Goal: Information Seeking & Learning: Learn about a topic

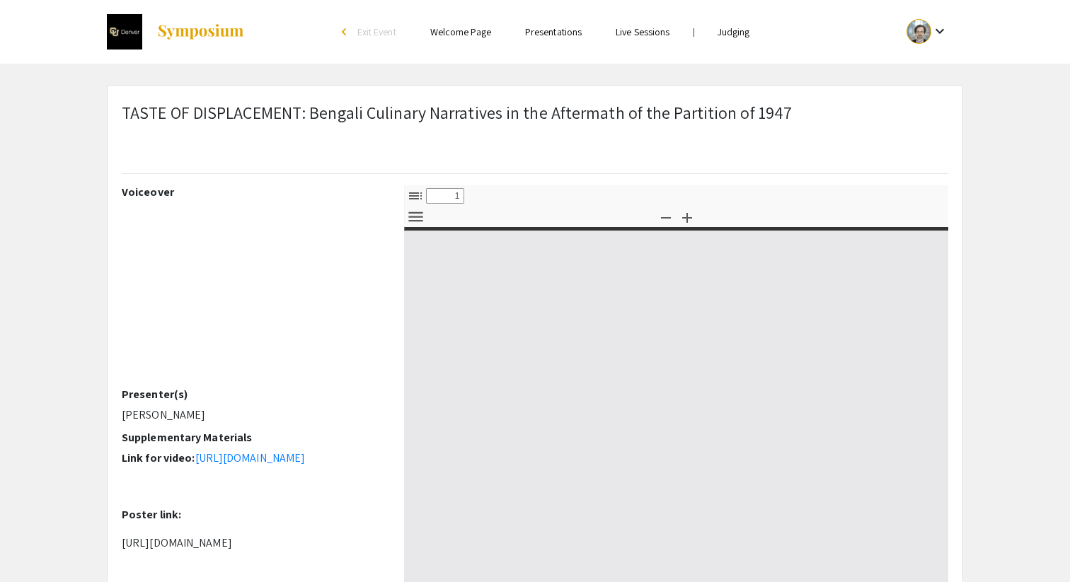
select select "custom"
type input "0"
select select "custom"
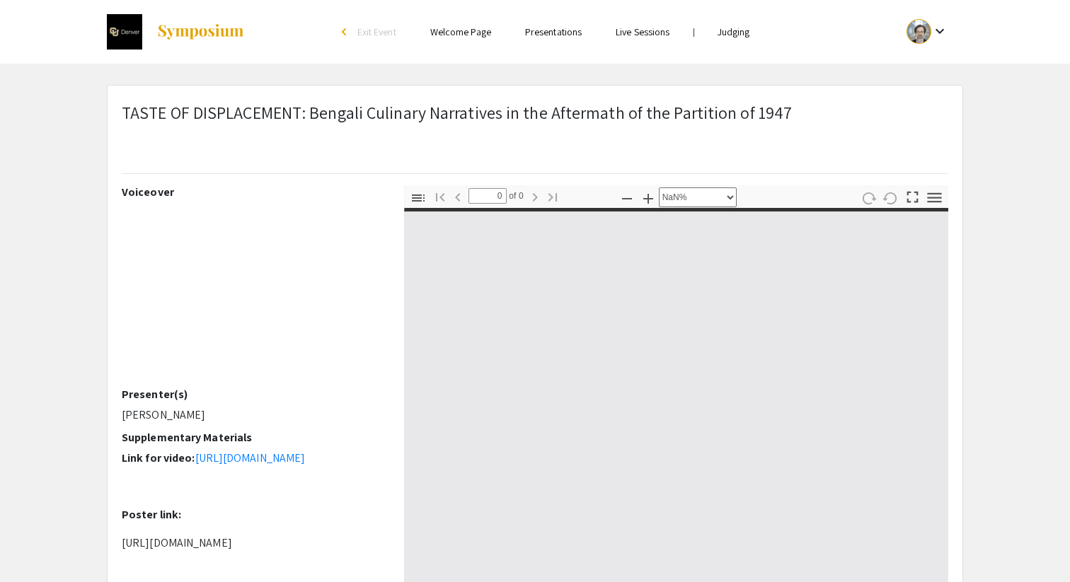
type input "1"
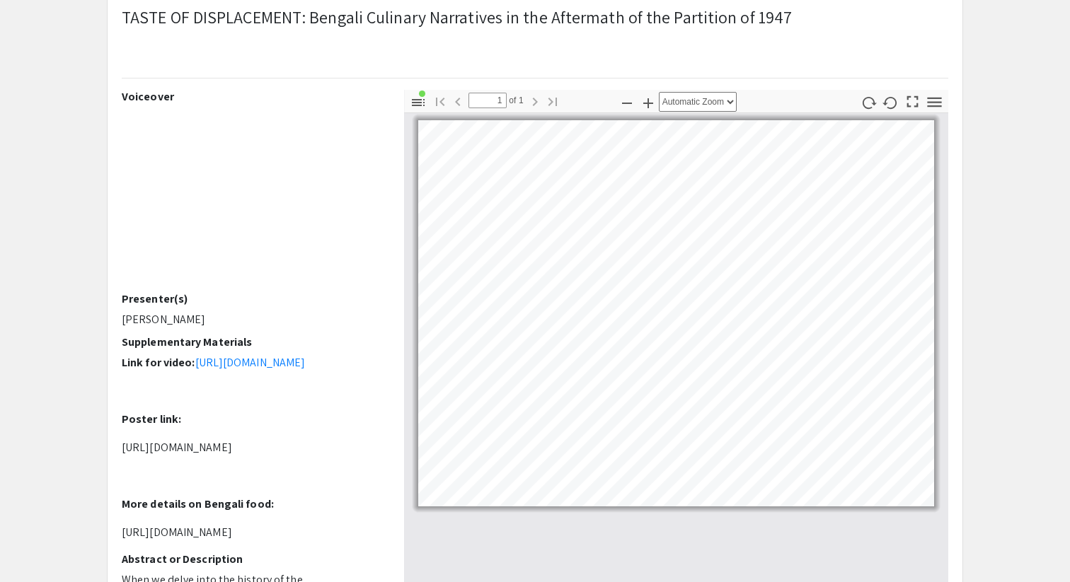
scroll to position [96, 0]
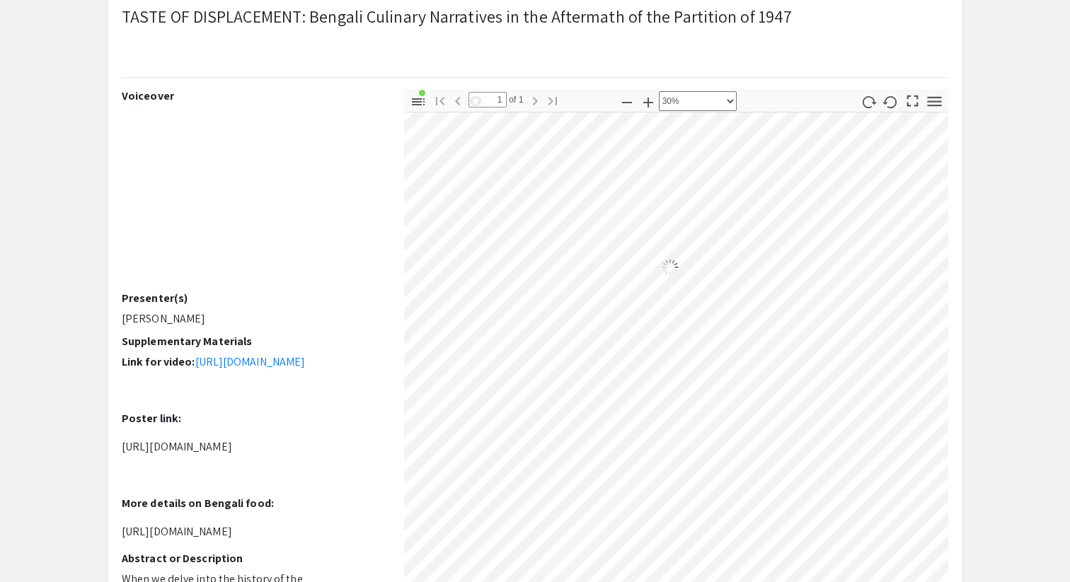
select select "custom"
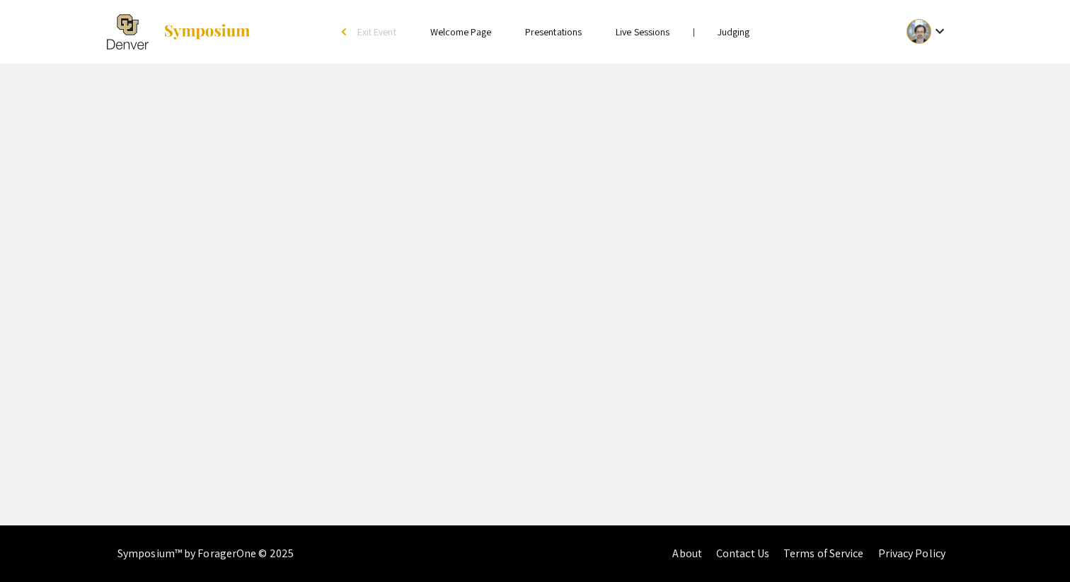
select select "custom"
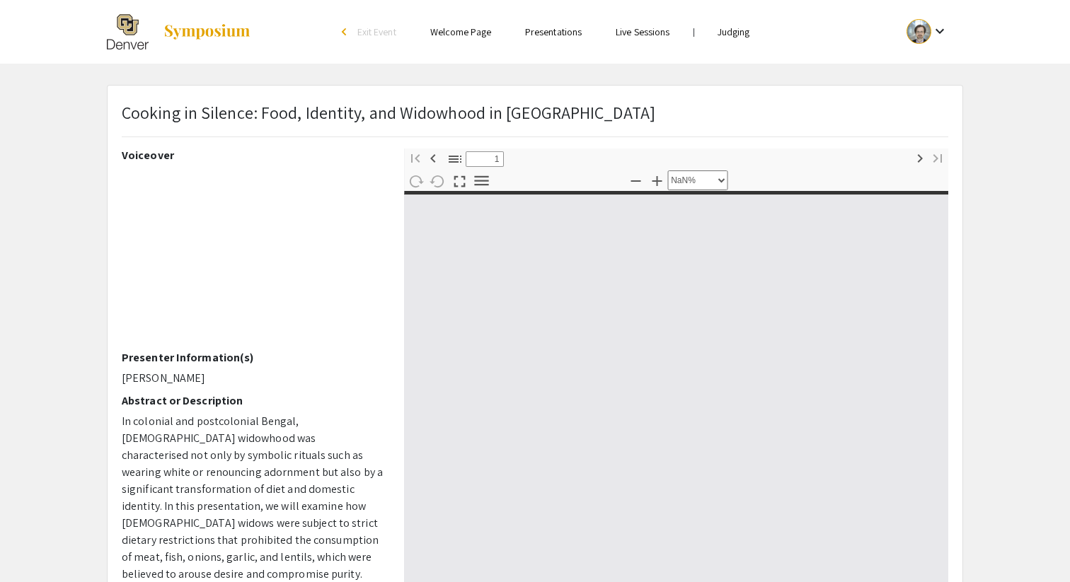
type input "0"
select select "custom"
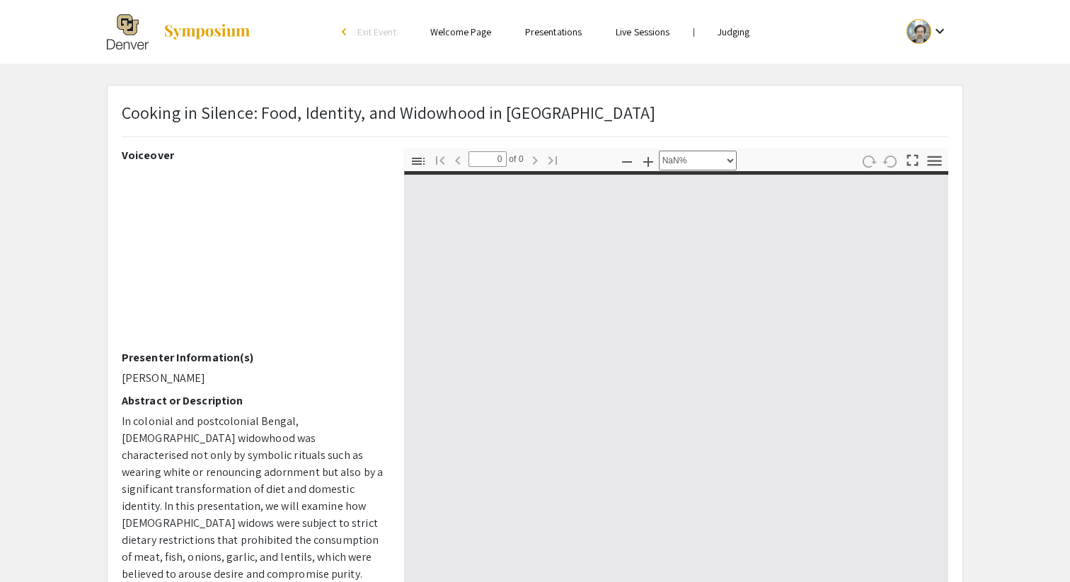
type input "1"
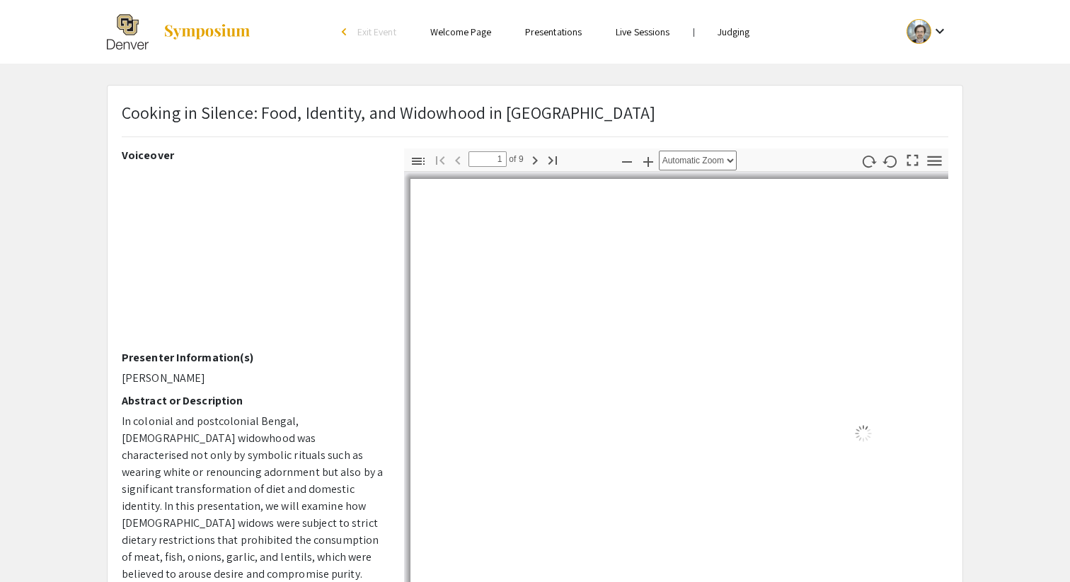
select select "auto"
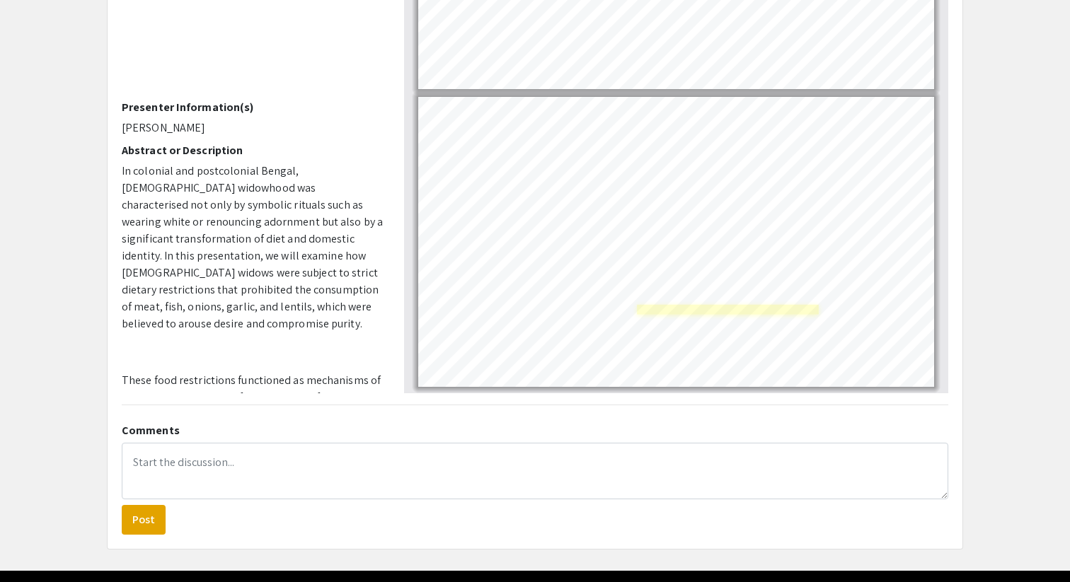
scroll to position [2201, 0]
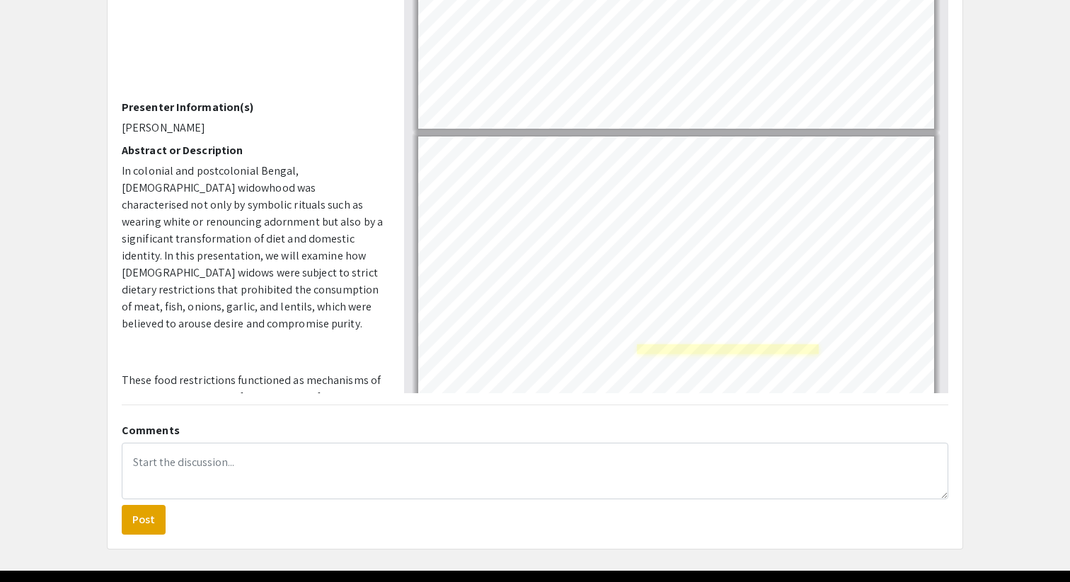
type input "8"
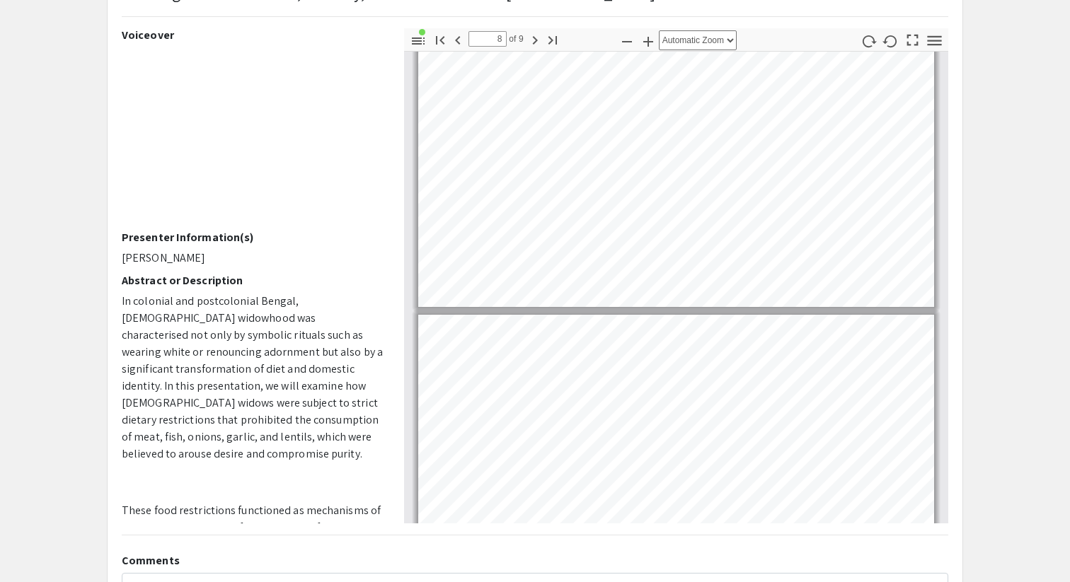
scroll to position [0, 0]
